Goal: Transaction & Acquisition: Subscribe to service/newsletter

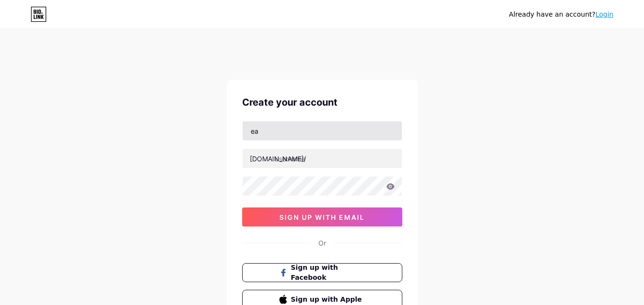
type input "[EMAIL_ADDRESS][DOMAIN_NAME]"
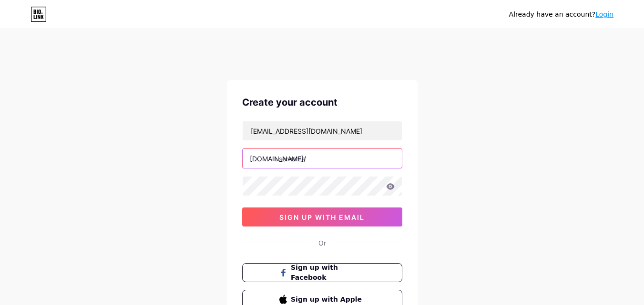
click at [307, 155] on input "text" at bounding box center [322, 158] width 159 height 19
type input "earnwithindu"
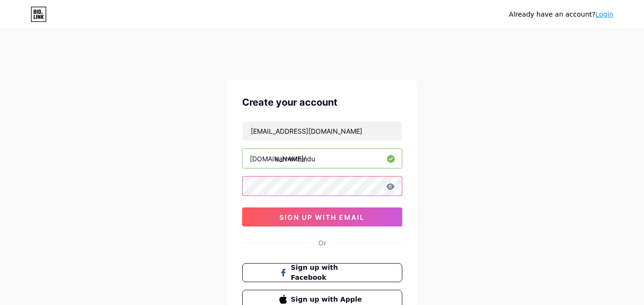
click at [267, 173] on div "[EMAIL_ADDRESS][DOMAIN_NAME] [DOMAIN_NAME]/ earnwithindu sign up with email" at bounding box center [322, 174] width 160 height 106
click at [390, 186] on div at bounding box center [322, 186] width 160 height 20
click at [390, 188] on icon at bounding box center [390, 186] width 9 height 7
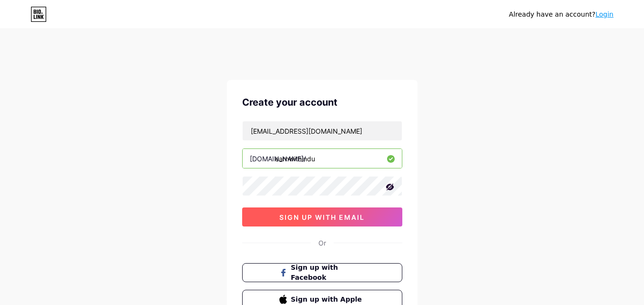
click at [322, 218] on span "sign up with email" at bounding box center [321, 217] width 85 height 8
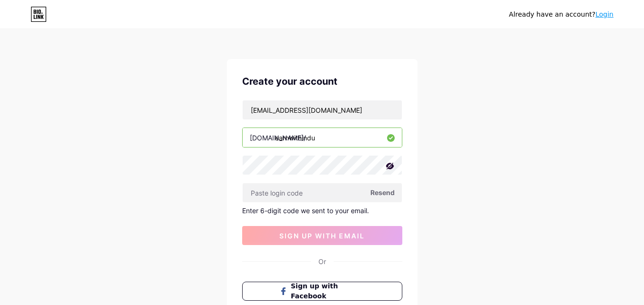
scroll to position [27, 0]
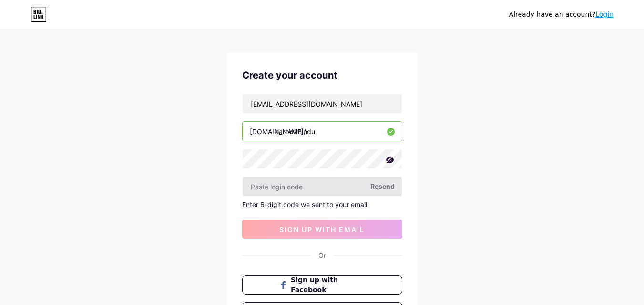
click at [277, 188] on input "text" at bounding box center [322, 186] width 159 height 19
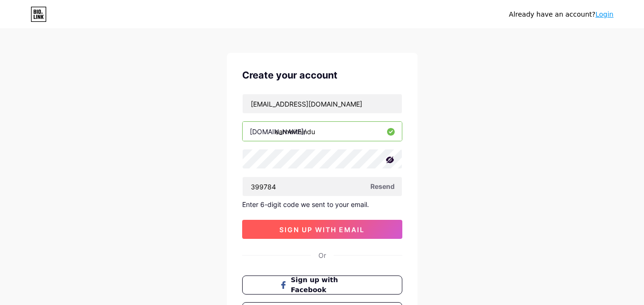
type input "399784"
click at [331, 228] on span "sign up with email" at bounding box center [321, 230] width 85 height 8
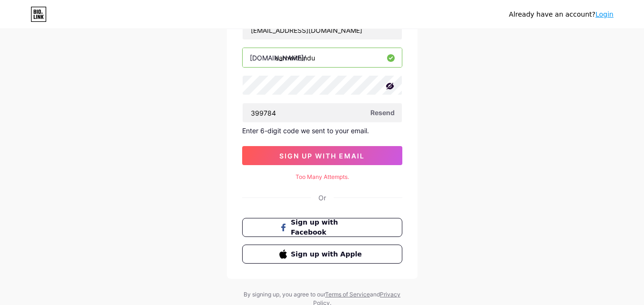
scroll to position [100, 0]
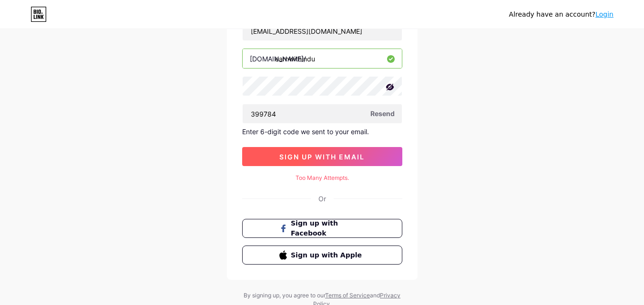
click at [327, 156] on span "sign up with email" at bounding box center [321, 157] width 85 height 8
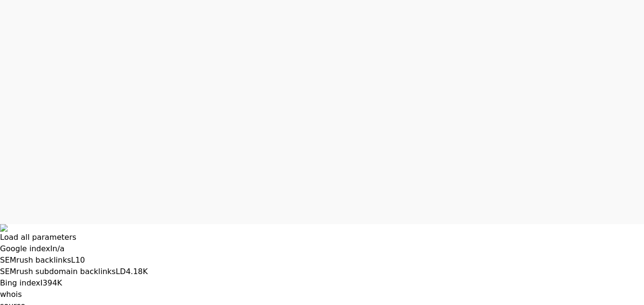
scroll to position [19, 0]
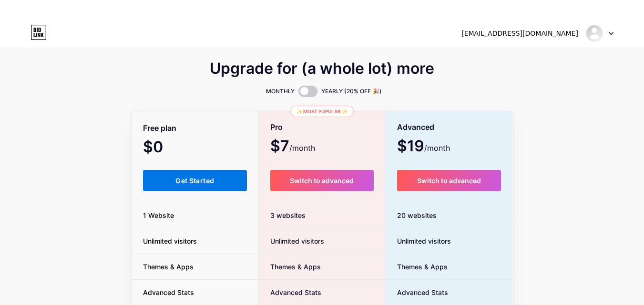
click at [213, 183] on span "Get Started" at bounding box center [194, 181] width 39 height 8
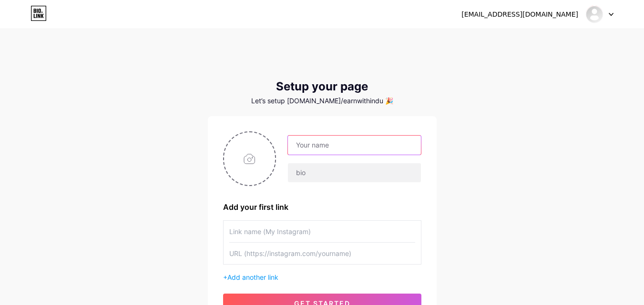
click at [356, 144] on input "text" at bounding box center [354, 145] width 132 height 19
click at [397, 113] on div "Setup your page Let’s setup [DOMAIN_NAME]/earnwithindu 🎉 Add your first link + …" at bounding box center [322, 204] width 229 height 248
click at [358, 145] on input "text" at bounding box center [354, 145] width 132 height 19
click at [404, 112] on div "Setup your page Let’s setup [DOMAIN_NAME]/earnwithindu 🎉 Add your first link + …" at bounding box center [322, 204] width 229 height 248
